Goal: Find specific page/section: Find specific page/section

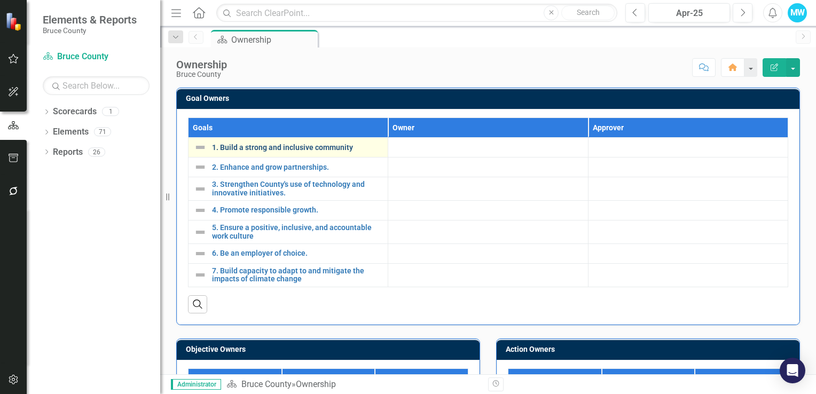
click at [329, 146] on link "1. Build a strong and inclusive community" at bounding box center [297, 148] width 170 height 8
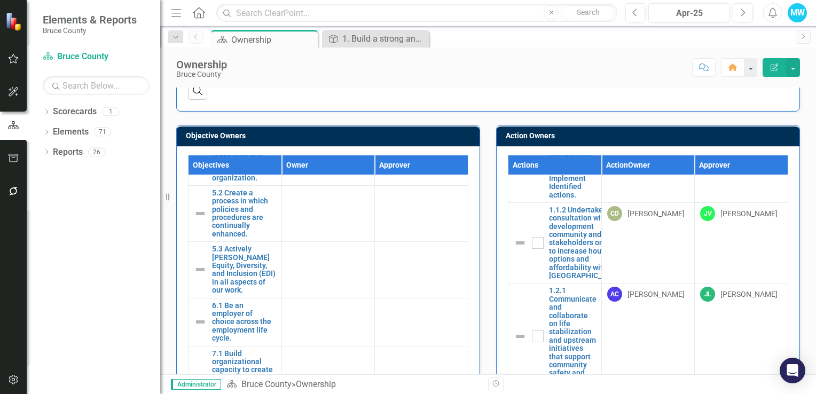
scroll to position [872, 0]
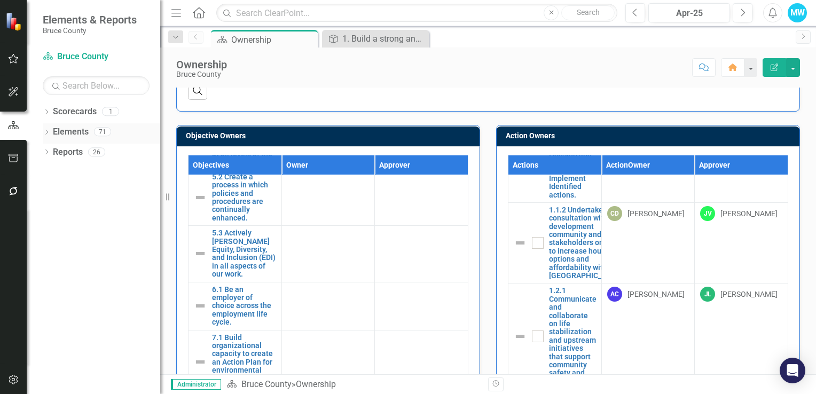
click at [54, 131] on link "Elements" at bounding box center [71, 132] width 36 height 12
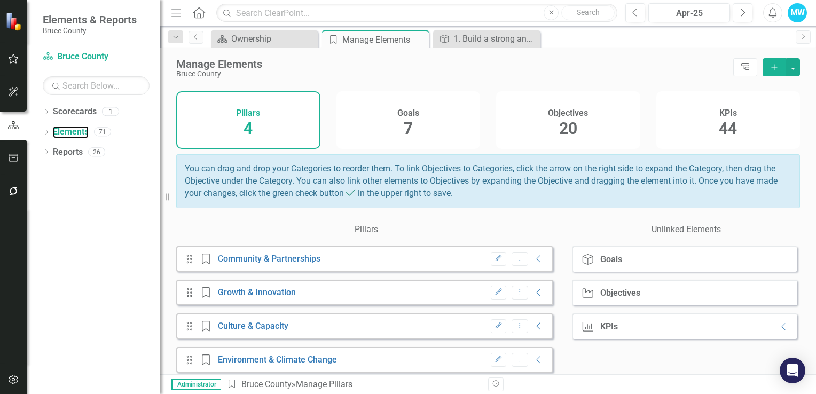
scroll to position [43, 0]
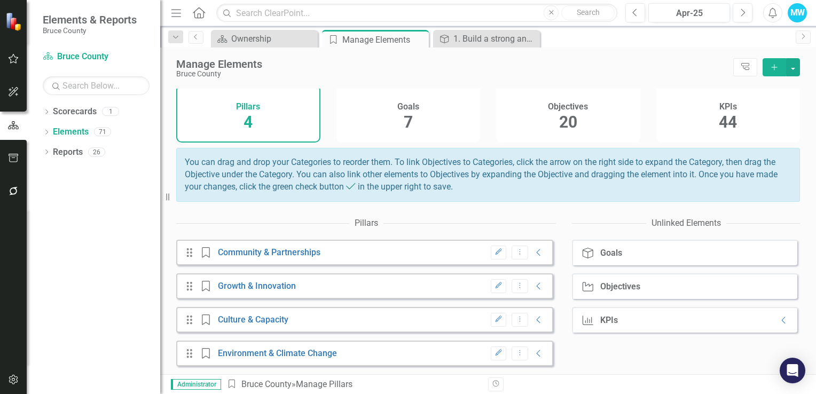
click at [636, 291] on div "Objectives" at bounding box center [621, 287] width 43 height 10
click at [563, 117] on span "20" at bounding box center [568, 122] width 18 height 19
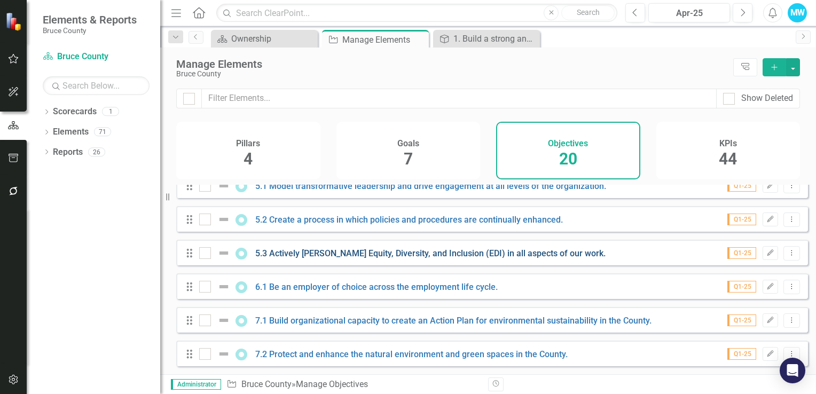
scroll to position [490, 0]
click at [405, 160] on span "7" at bounding box center [408, 159] width 9 height 19
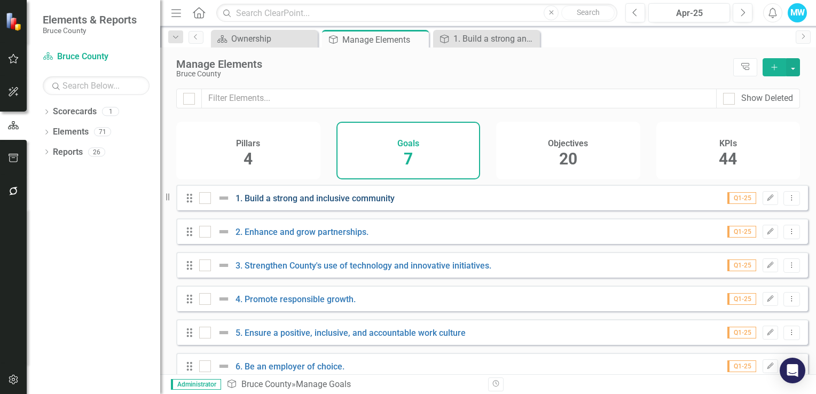
click at [301, 204] on link "1. Build a strong and inclusive community" at bounding box center [315, 198] width 159 height 10
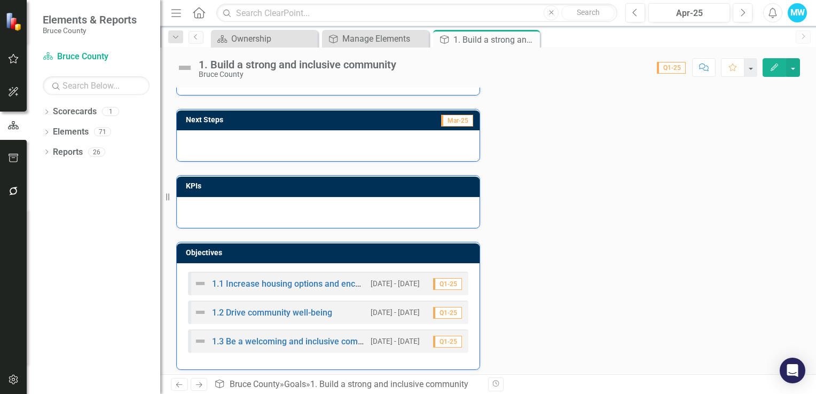
scroll to position [116, 0]
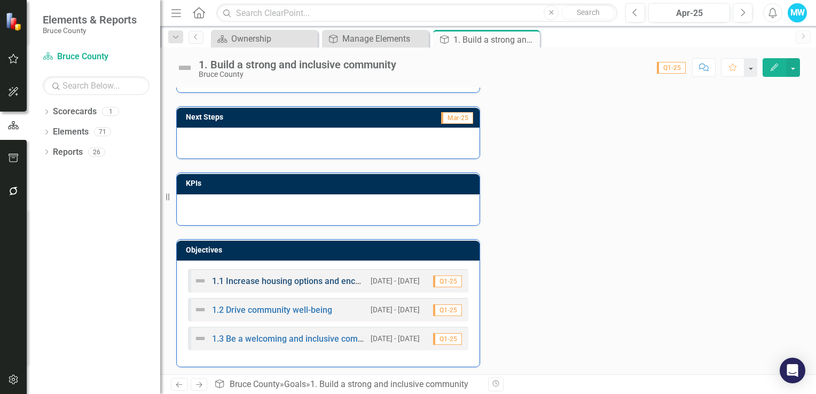
click at [282, 282] on link "1.1 Increase housing options and encourage innovative solutions." at bounding box center [337, 281] width 251 height 10
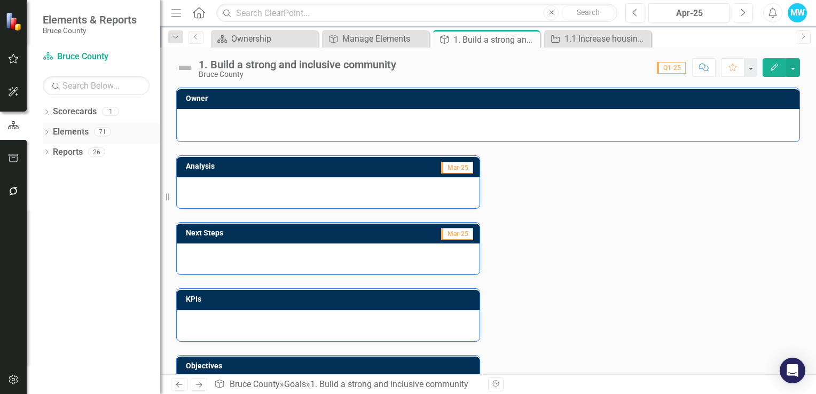
click at [80, 129] on link "Elements" at bounding box center [71, 132] width 36 height 12
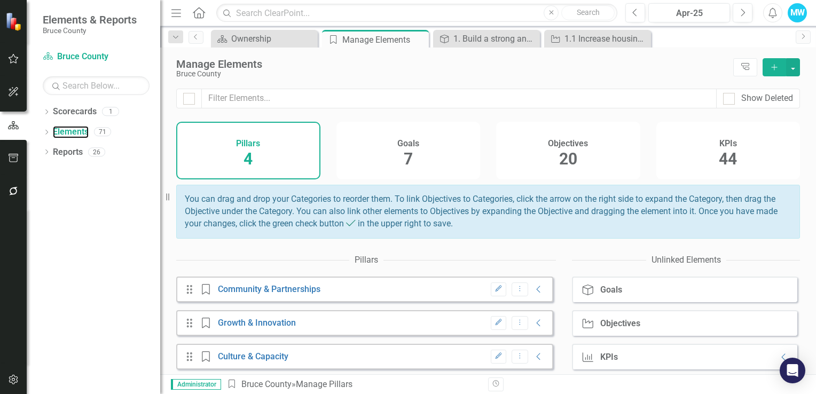
scroll to position [43, 0]
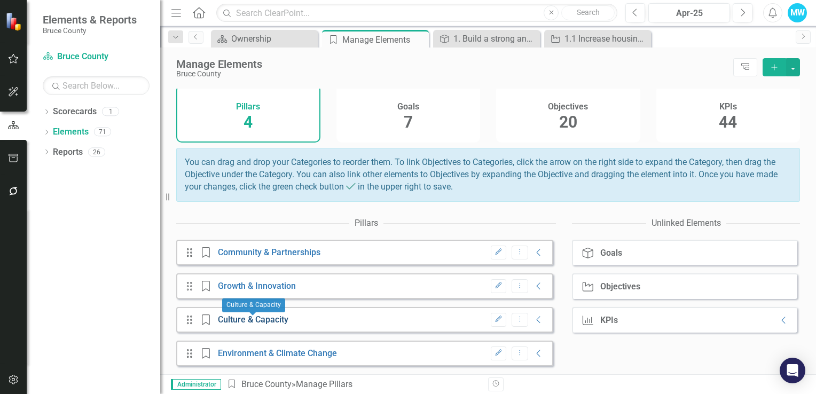
click at [243, 322] on link "Culture & Capacity" at bounding box center [253, 320] width 71 height 10
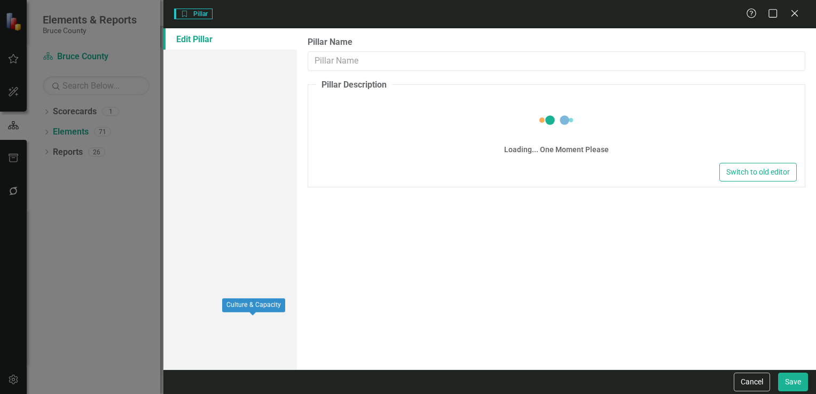
type input "Culture & Capacity"
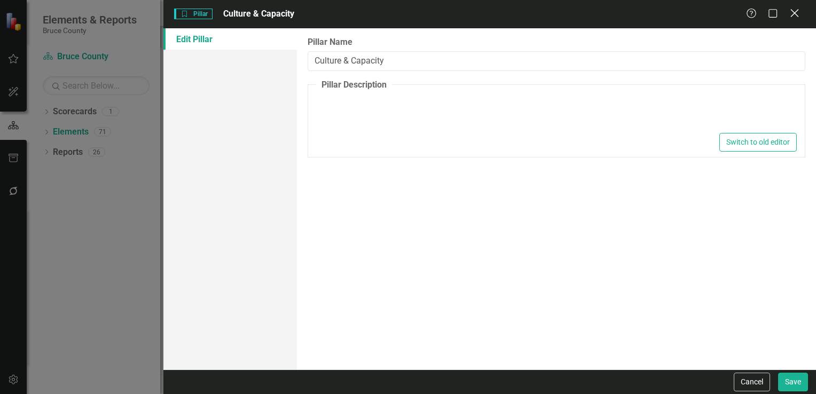
click at [792, 15] on icon "Close" at bounding box center [794, 13] width 13 height 10
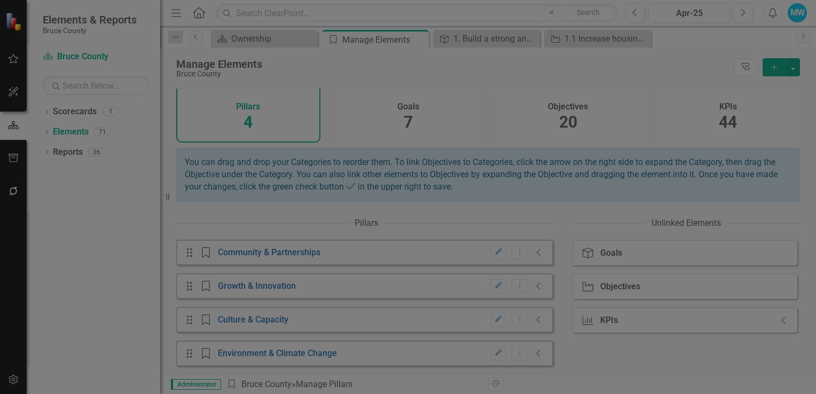
scroll to position [0, 0]
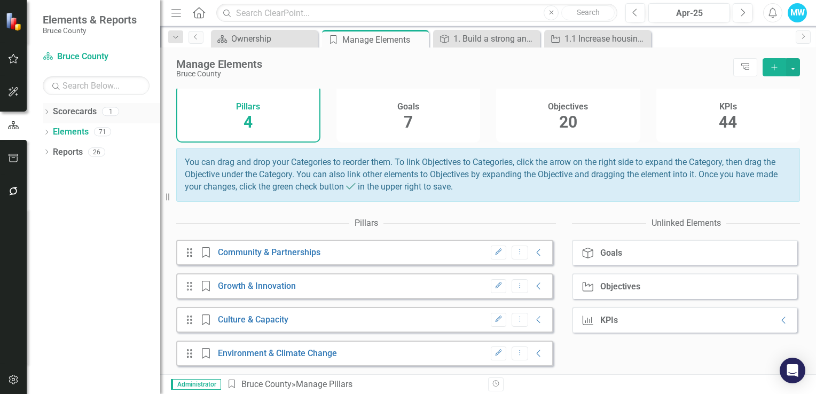
click at [85, 116] on link "Scorecards" at bounding box center [75, 112] width 44 height 12
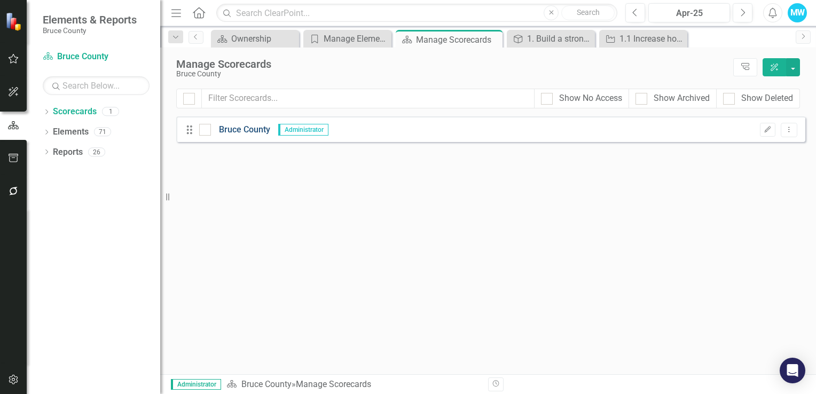
click at [244, 132] on link "Bruce County" at bounding box center [240, 130] width 59 height 12
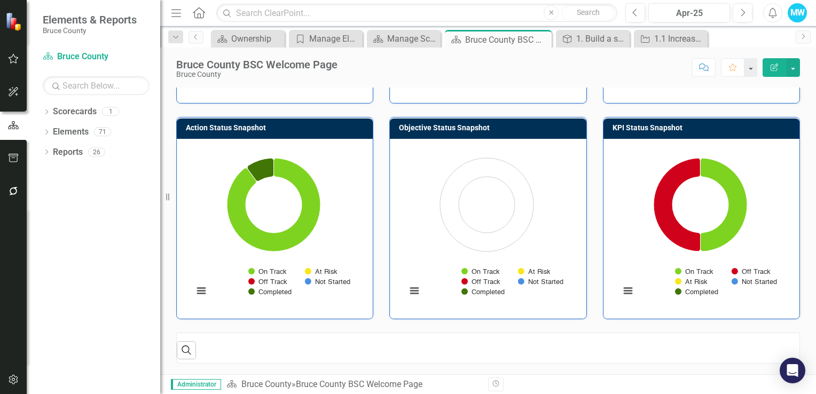
scroll to position [351, 0]
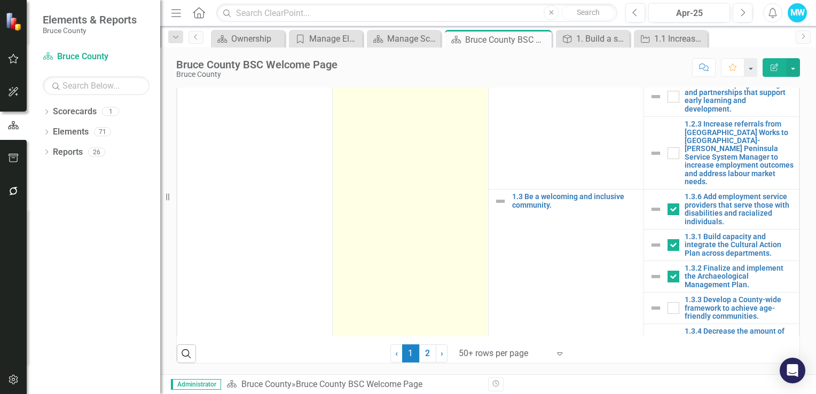
scroll to position [53, 0]
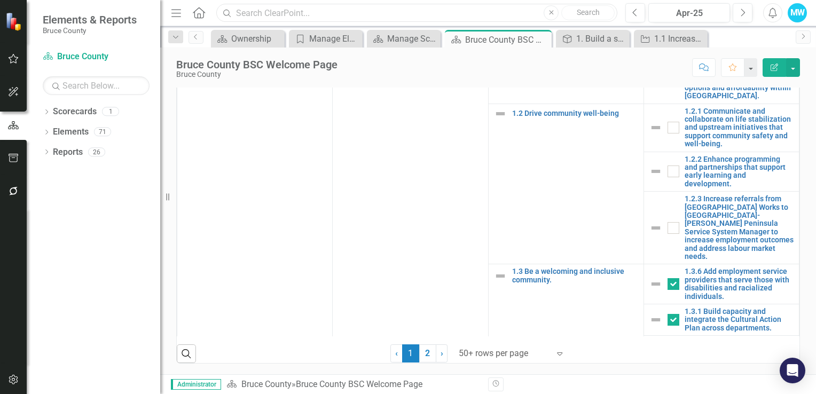
click at [233, 15] on input "text" at bounding box center [416, 13] width 401 height 19
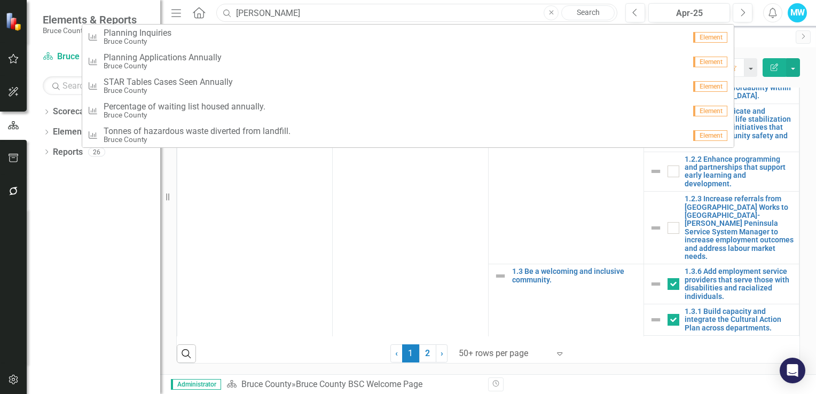
type input "[PERSON_NAME]"
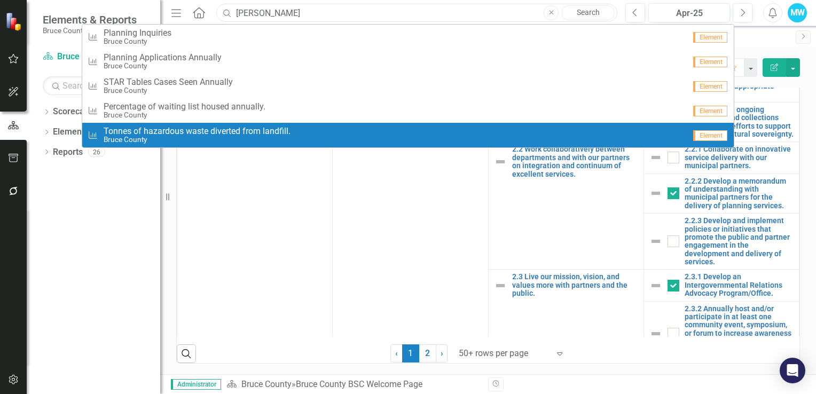
scroll to position [588, 0]
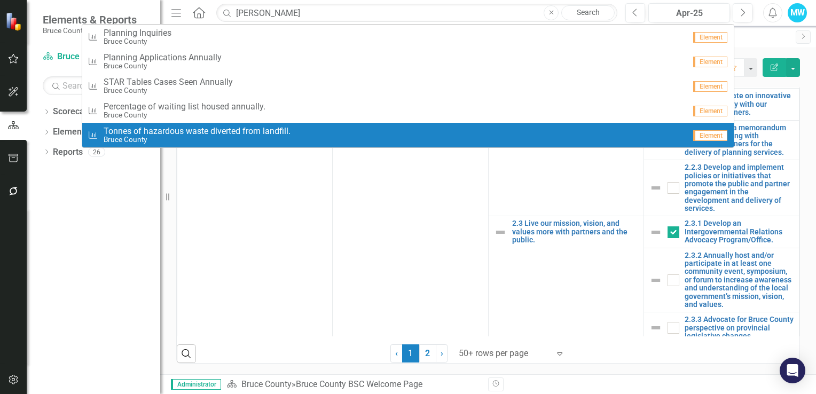
click at [105, 259] on div "Dropdown Scorecards 1 Bruce County Dropdown Elements 71 Dropdown Goal Goals 7 1…" at bounding box center [94, 248] width 134 height 291
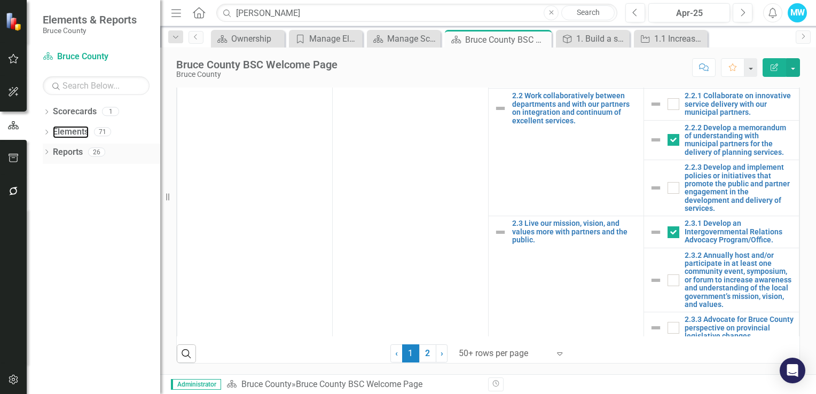
drag, startPoint x: 85, startPoint y: 134, endPoint x: 90, endPoint y: 144, distance: 11.7
click at [85, 134] on link "Elements" at bounding box center [71, 132] width 36 height 12
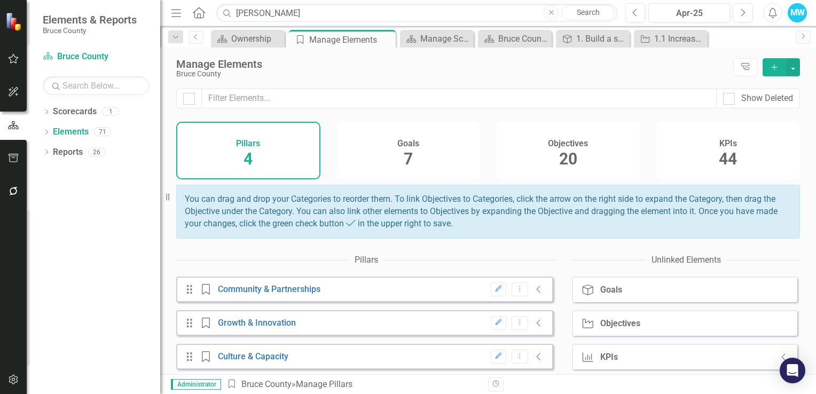
click at [566, 162] on span "20" at bounding box center [568, 159] width 18 height 19
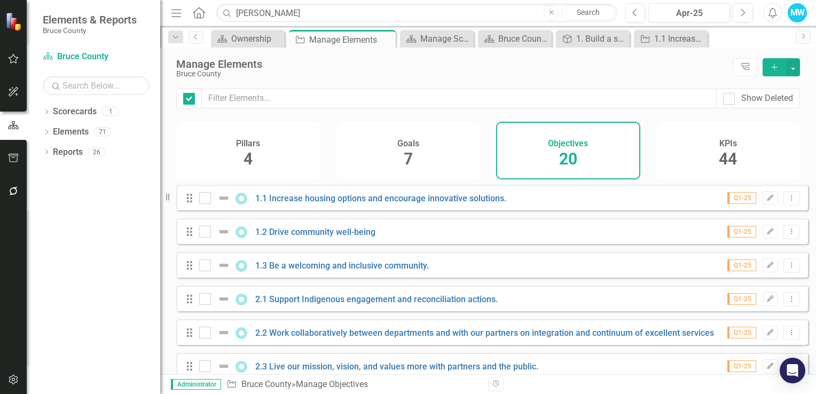
checkbox input "false"
click at [716, 15] on div "Apr-25" at bounding box center [689, 13] width 74 height 13
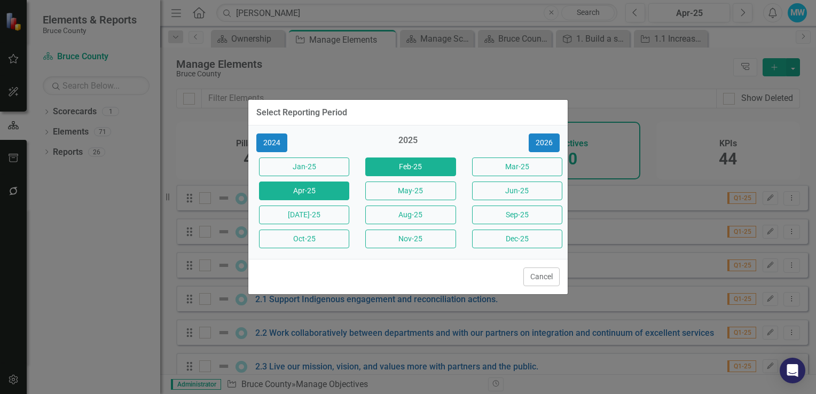
click at [415, 173] on button "Feb-25" at bounding box center [410, 167] width 90 height 19
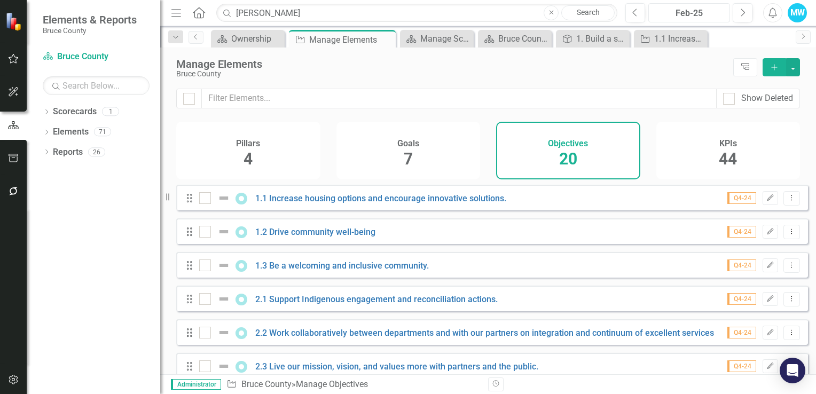
click at [669, 17] on div "Feb-25" at bounding box center [689, 13] width 74 height 13
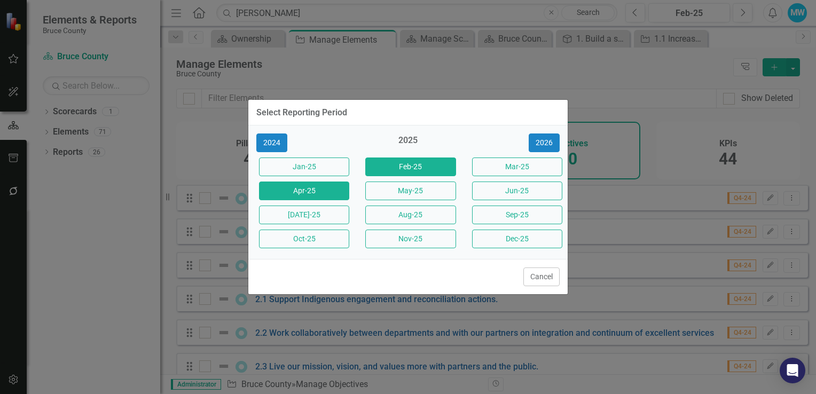
click at [326, 193] on button "Apr-25" at bounding box center [304, 191] width 90 height 19
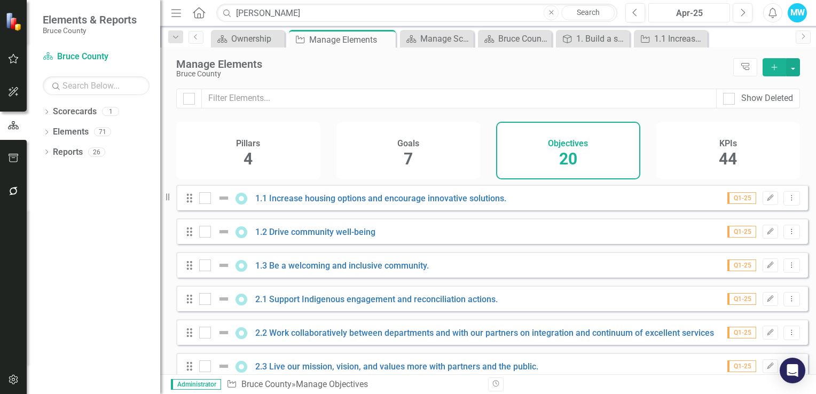
click at [679, 19] on div "Apr-25" at bounding box center [689, 13] width 74 height 13
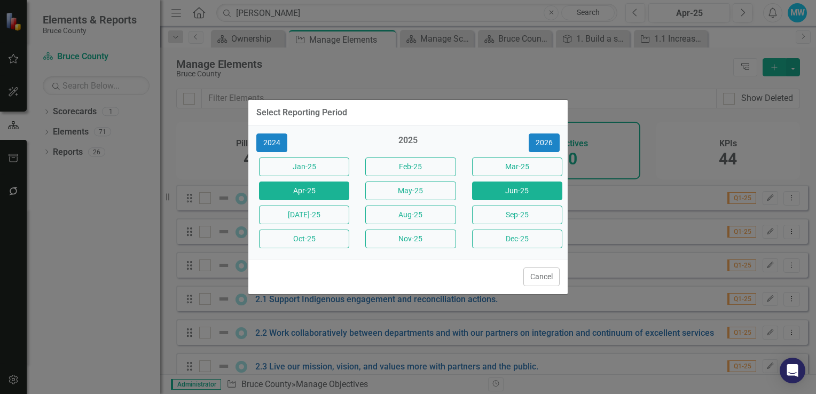
click at [496, 189] on button "Jun-25" at bounding box center [517, 191] width 90 height 19
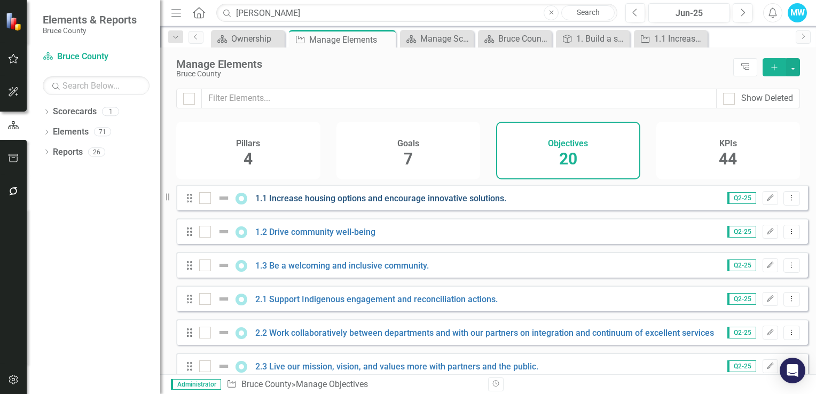
click at [402, 204] on link "1.1 Increase housing options and encourage innovative solutions." at bounding box center [380, 198] width 251 height 10
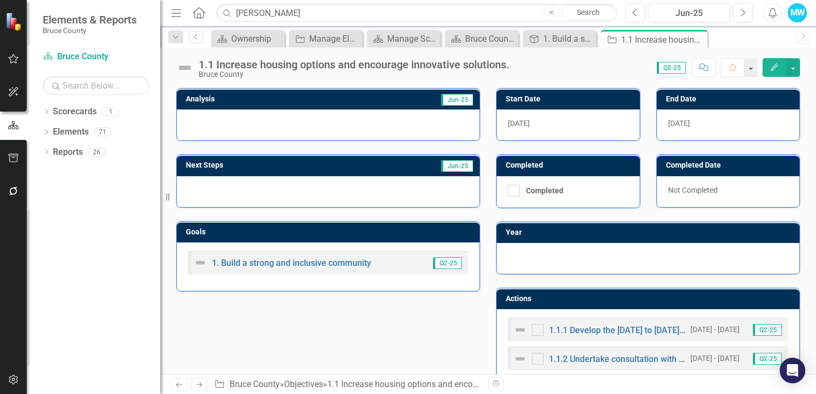
scroll to position [160, 0]
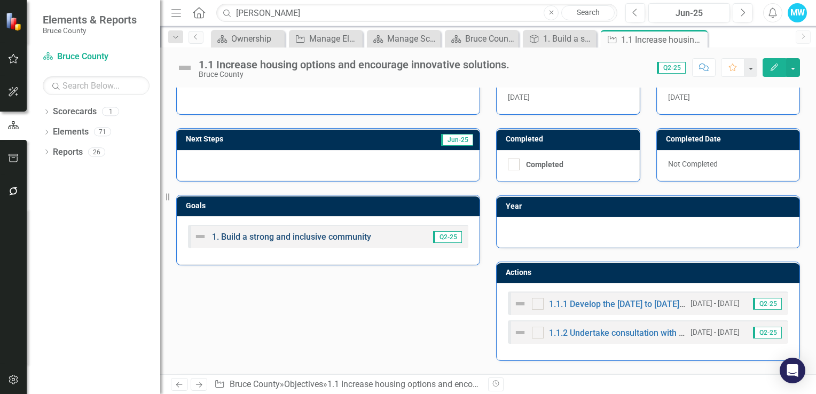
click at [324, 237] on link "1. Build a strong and inclusive community" at bounding box center [291, 237] width 159 height 10
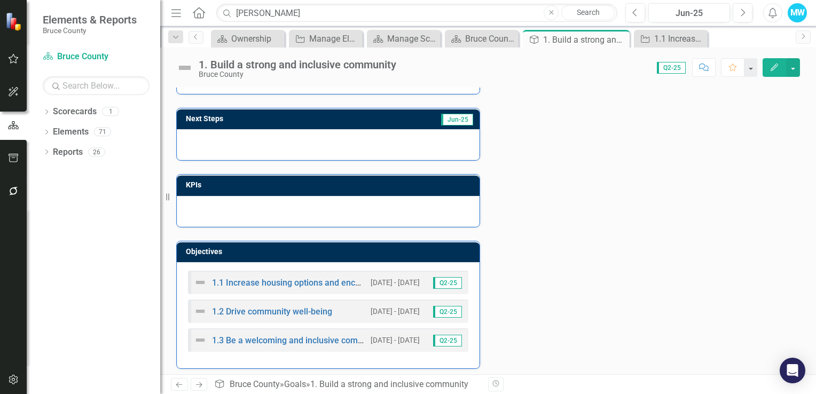
scroll to position [116, 0]
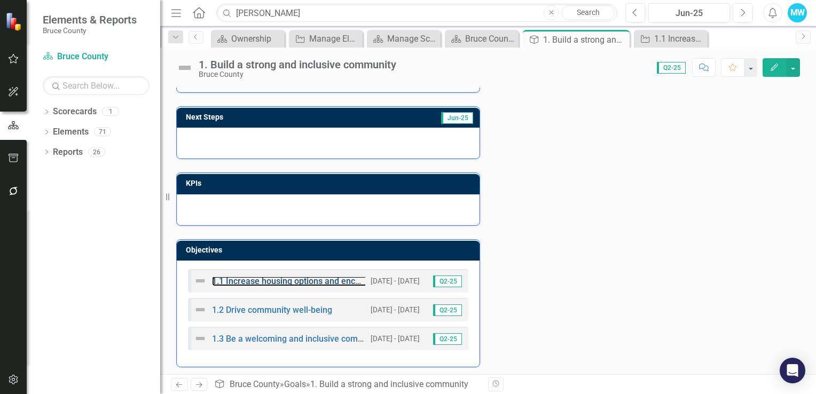
click at [303, 283] on link "1.1 Increase housing options and encourage innovative solutions." at bounding box center [337, 281] width 251 height 10
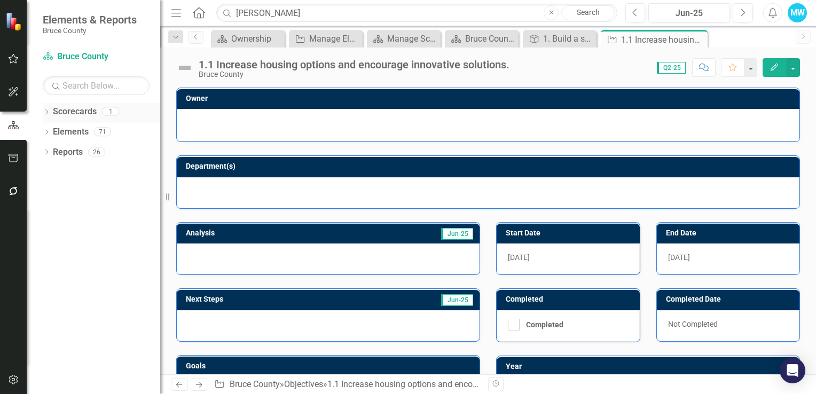
click at [75, 112] on link "Scorecards" at bounding box center [75, 112] width 44 height 12
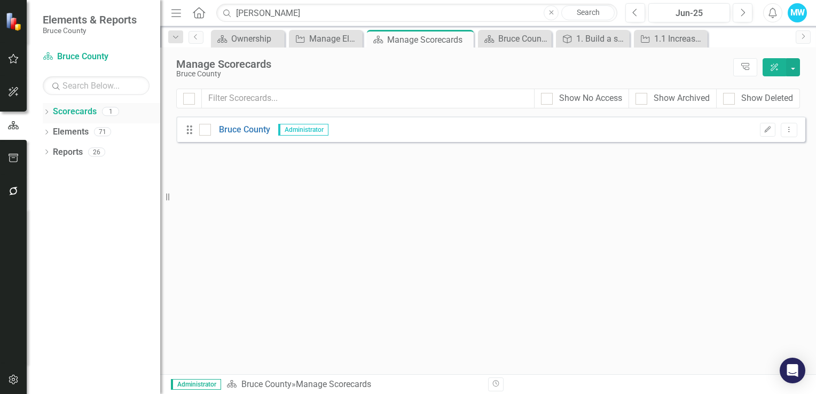
click at [46, 113] on icon at bounding box center [46, 112] width 3 height 5
click at [45, 153] on icon "Dropdown" at bounding box center [46, 153] width 7 height 6
click at [85, 172] on link "Goal Goals" at bounding box center [76, 173] width 36 height 12
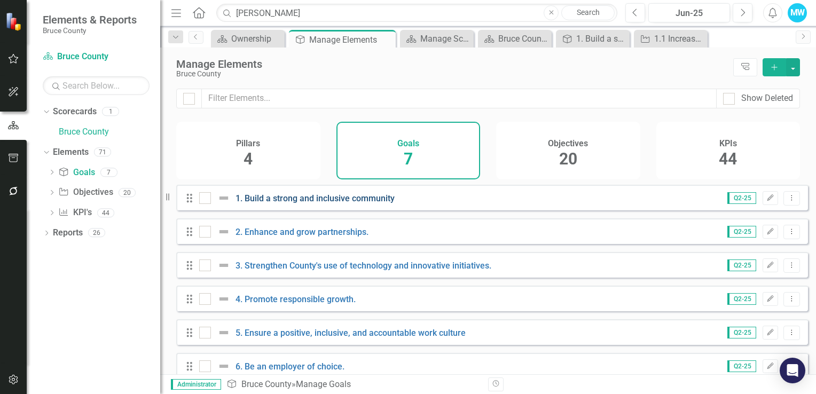
click at [316, 204] on link "1. Build a strong and inclusive community" at bounding box center [315, 198] width 159 height 10
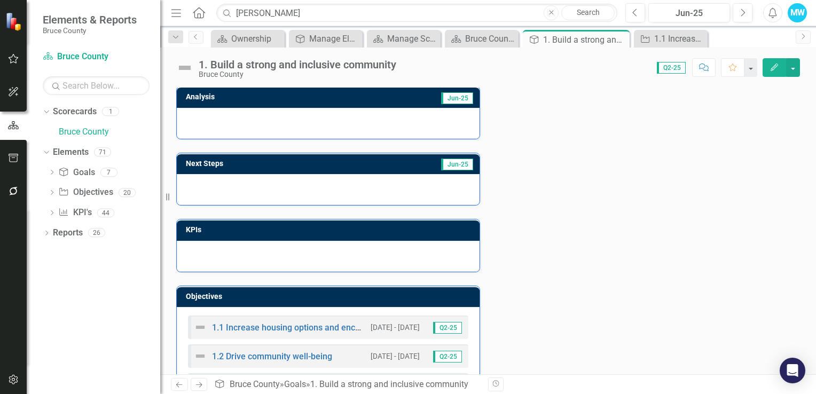
scroll to position [107, 0]
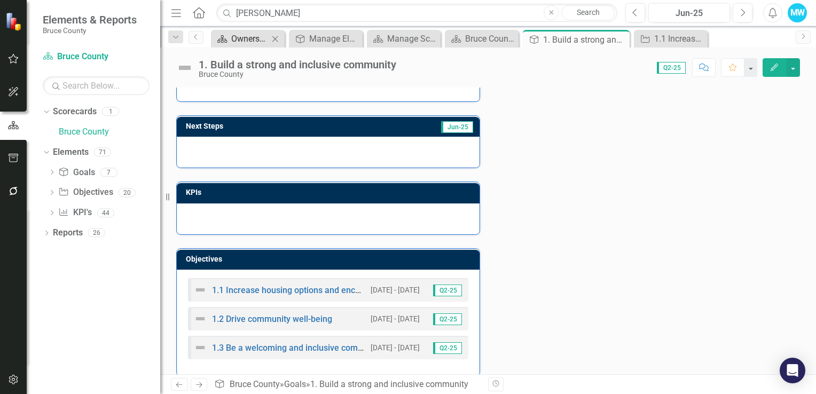
click at [248, 40] on div "Ownership" at bounding box center [249, 38] width 37 height 13
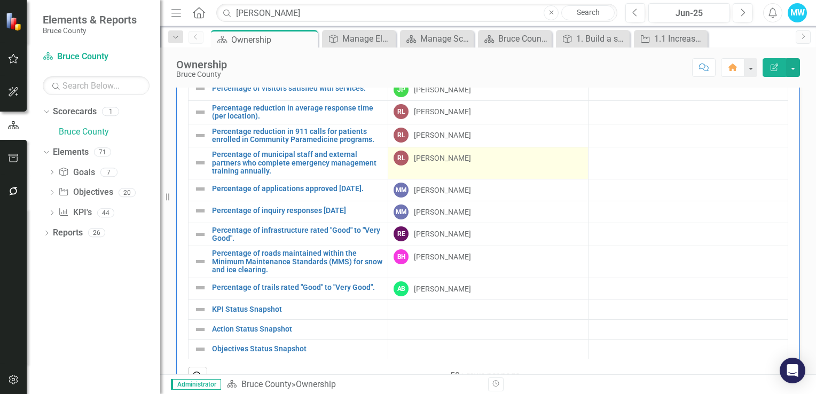
scroll to position [712, 0]
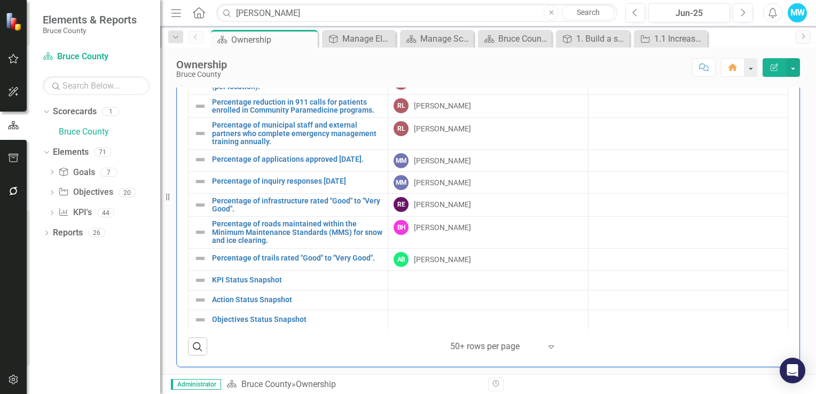
click at [546, 346] on icon "Expand" at bounding box center [551, 346] width 11 height 9
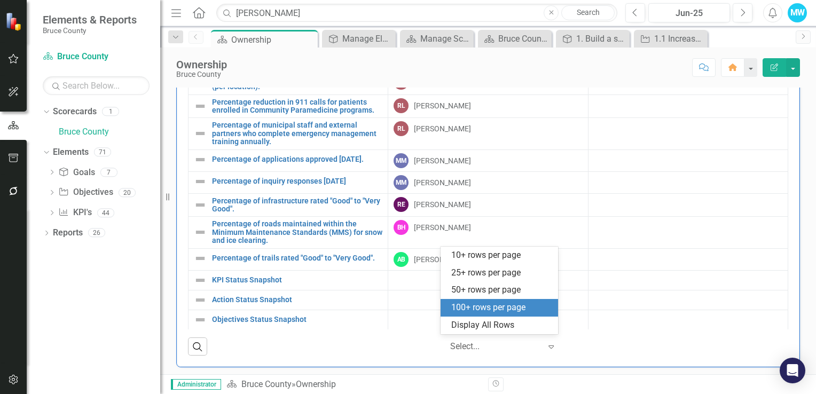
click at [513, 309] on div "100+ rows per page" at bounding box center [501, 308] width 100 height 12
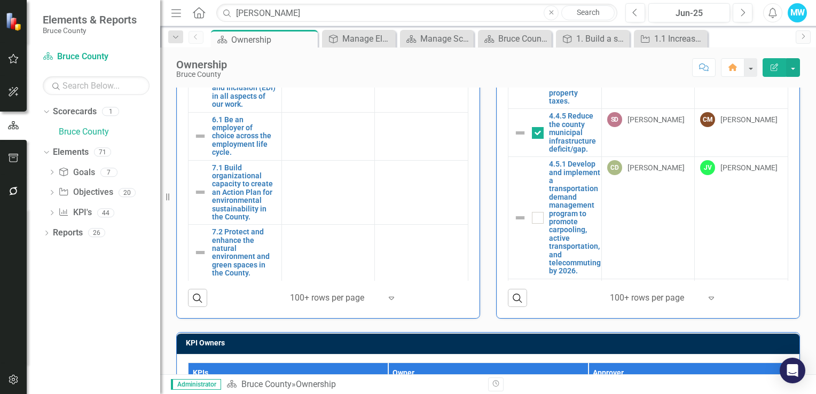
scroll to position [394, 0]
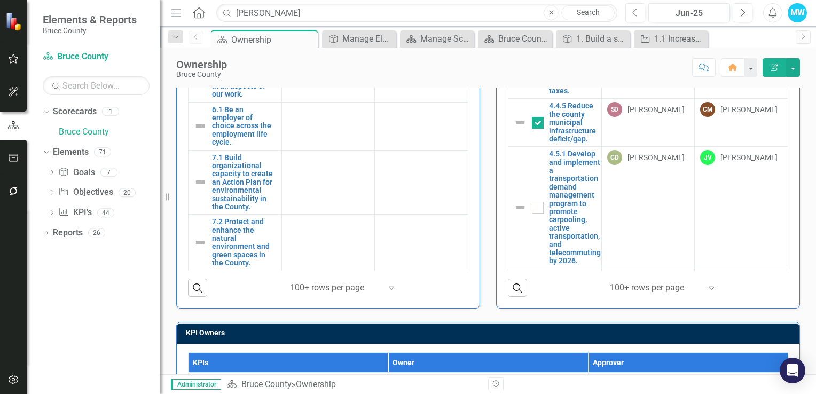
click at [706, 290] on icon "Expand" at bounding box center [711, 288] width 11 height 9
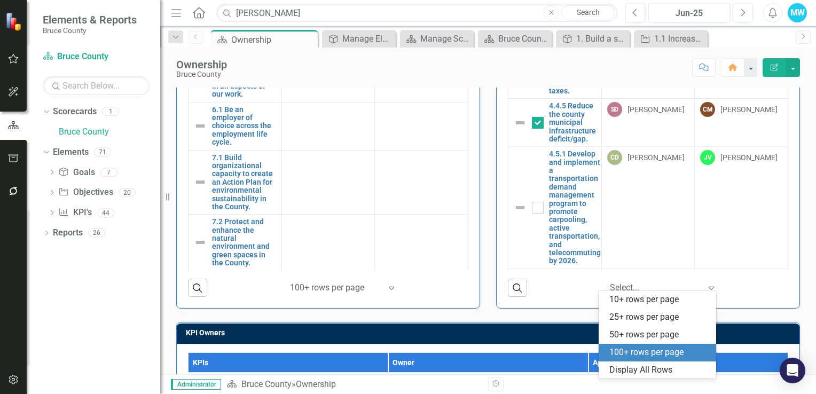
click at [803, 260] on div "Goal Owners Goals Owner Approver 1. Build a strong and inclusive community Link…" at bounding box center [488, 189] width 656 height 1016
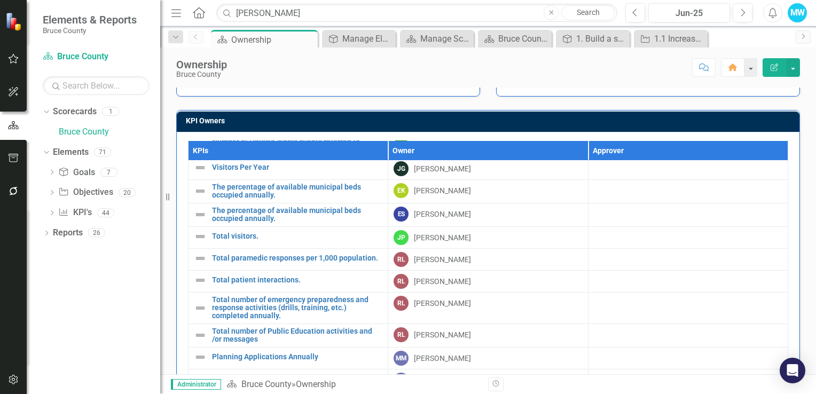
scroll to position [178, 0]
